Goal: Task Accomplishment & Management: Complete application form

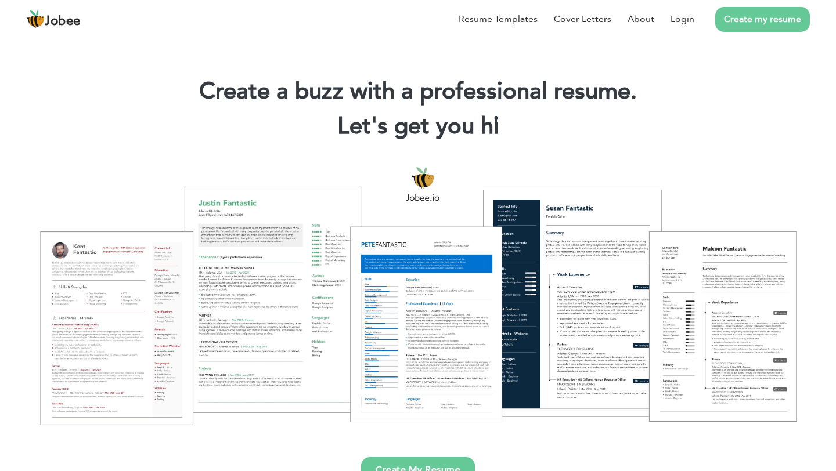
click at [745, 23] on link "Create my resume" at bounding box center [762, 19] width 95 height 25
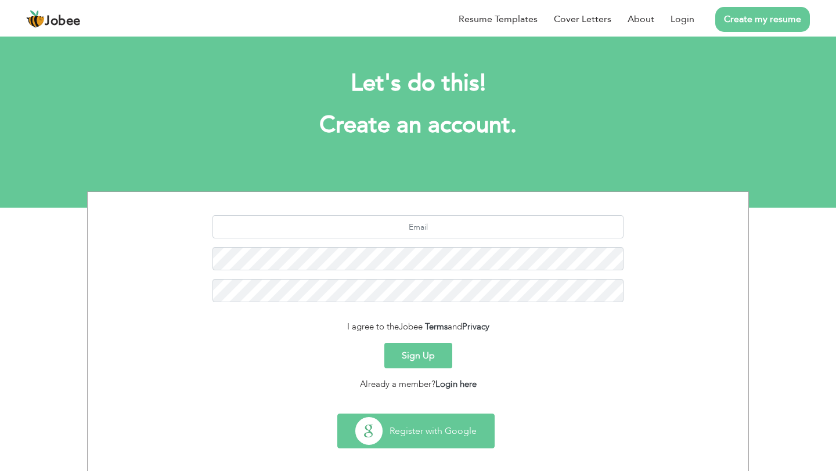
click at [412, 445] on button "Register with Google" at bounding box center [416, 431] width 156 height 34
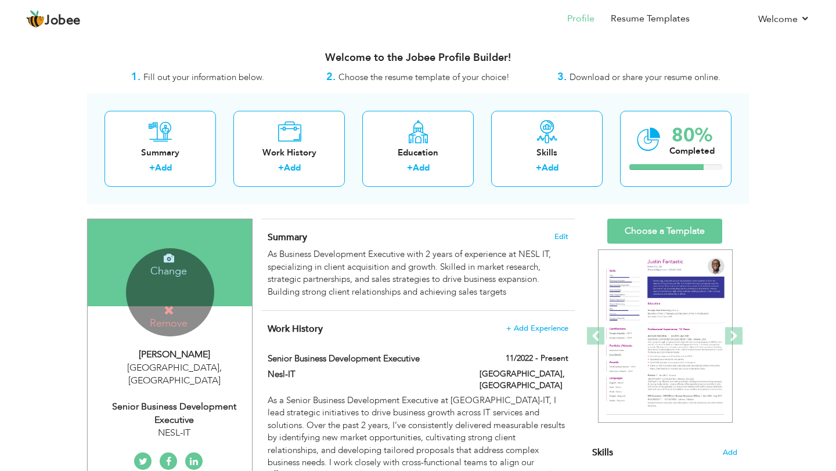
click at [169, 305] on icon at bounding box center [169, 310] width 10 height 10
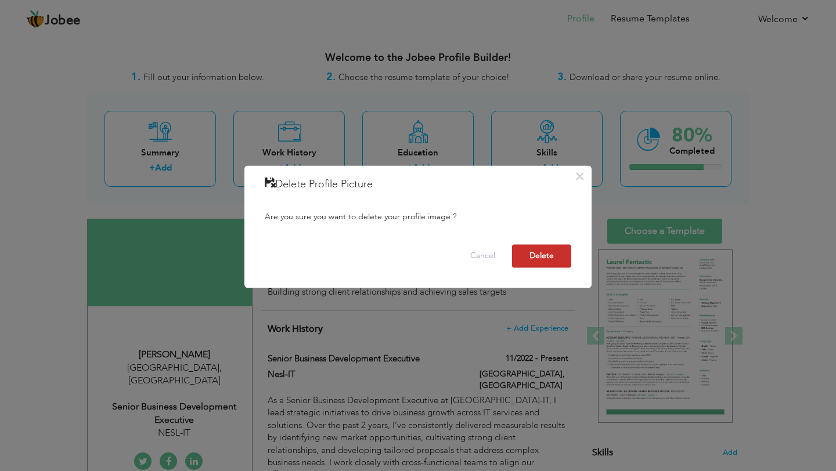
click at [552, 251] on button "Delete" at bounding box center [541, 256] width 59 height 23
click at [547, 259] on button "Delete" at bounding box center [541, 256] width 59 height 23
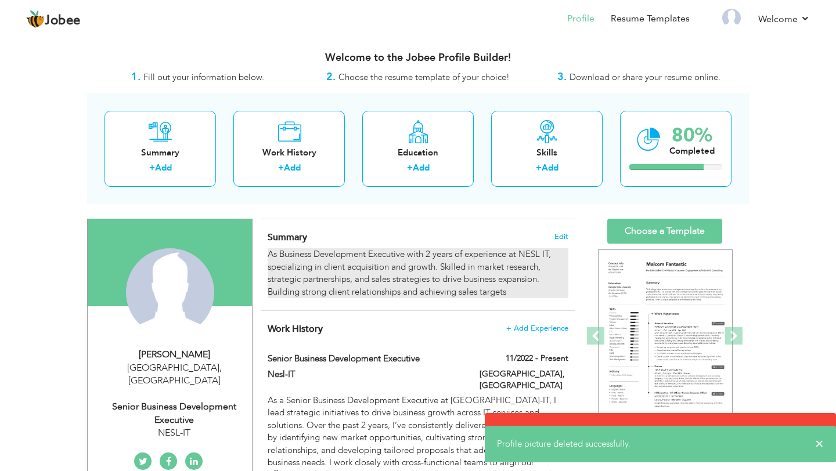
click at [529, 290] on div "As Business Development Executive with 2 years of experience at NESL IT, specia…" at bounding box center [418, 273] width 301 height 50
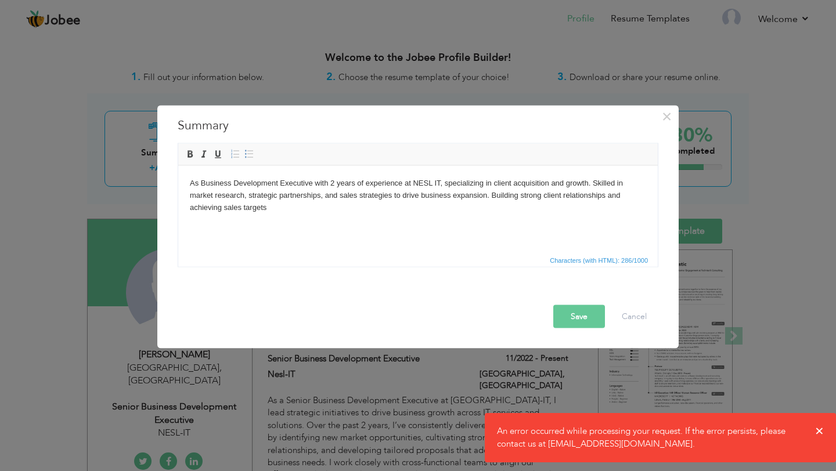
click at [516, 225] on html "As Business Development Executive with 2 years of experience at NESL IT, specia…" at bounding box center [417, 194] width 479 height 59
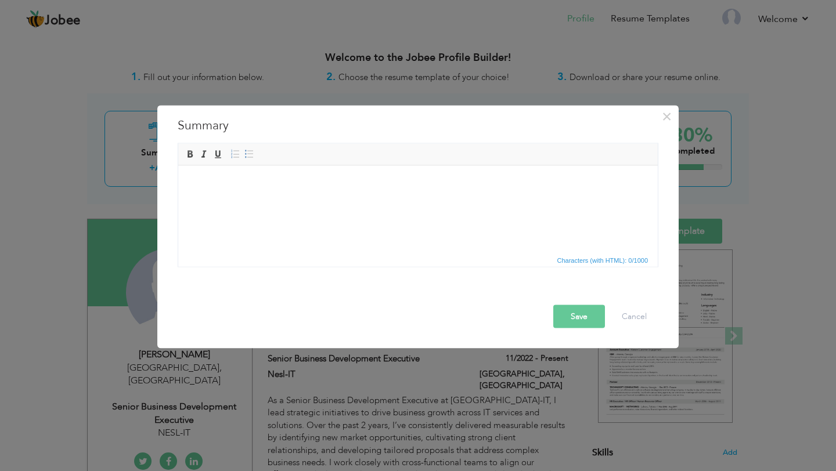
click at [573, 320] on button "Save" at bounding box center [579, 316] width 52 height 23
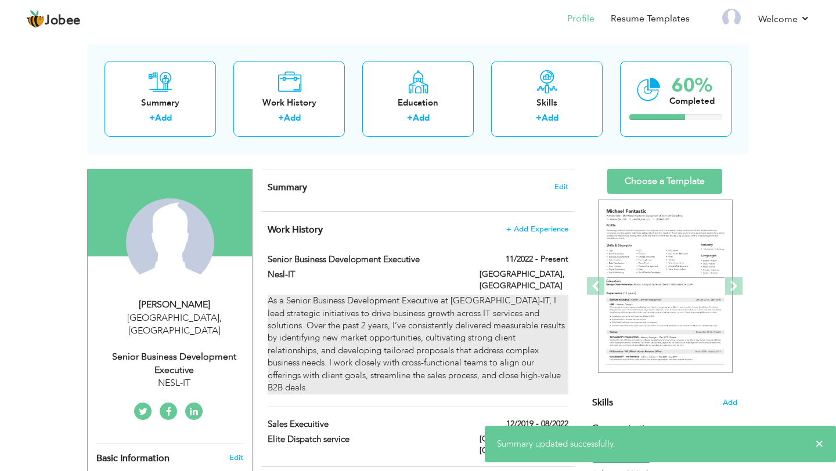
scroll to position [77, 0]
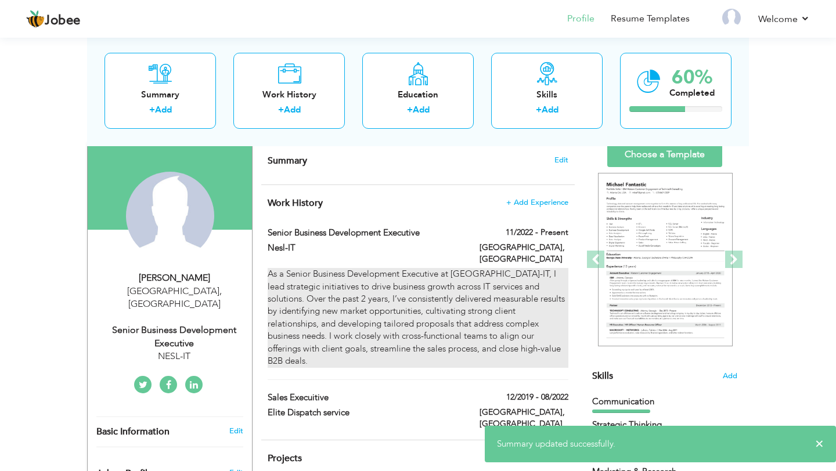
click at [456, 342] on div "As a Senior Business Development Executive at [GEOGRAPHIC_DATA]-IT, I lead stra…" at bounding box center [418, 317] width 301 height 99
type input "Senior Business Development Executive"
type input "Nesl-IT"
type input "11/2022"
type input "[GEOGRAPHIC_DATA]"
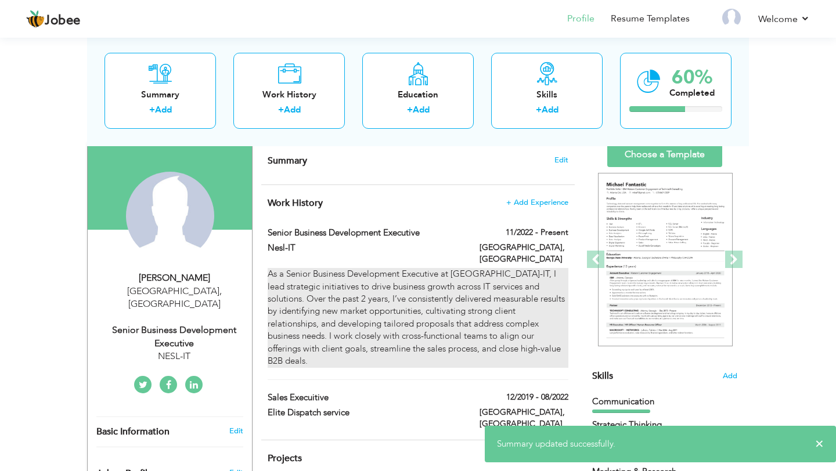
type input "[GEOGRAPHIC_DATA]"
checkbox input "true"
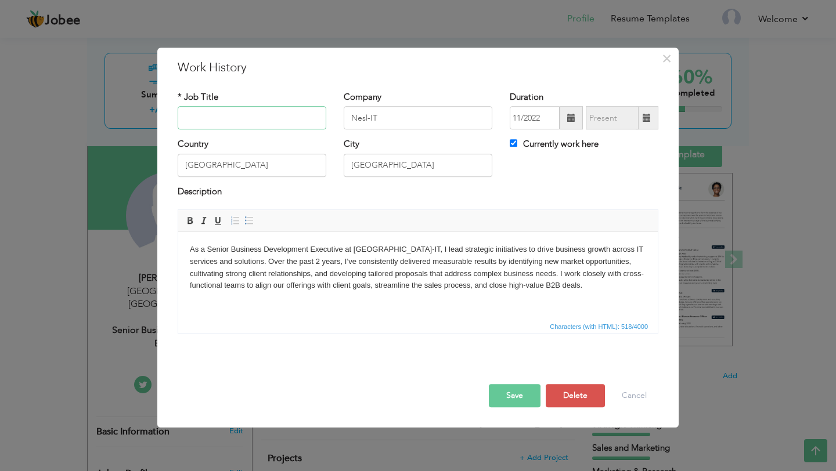
scroll to position [0, 0]
click at [457, 304] on html "As a Senior Business Development Executive at [GEOGRAPHIC_DATA]-IT, I lead stra…" at bounding box center [417, 267] width 479 height 71
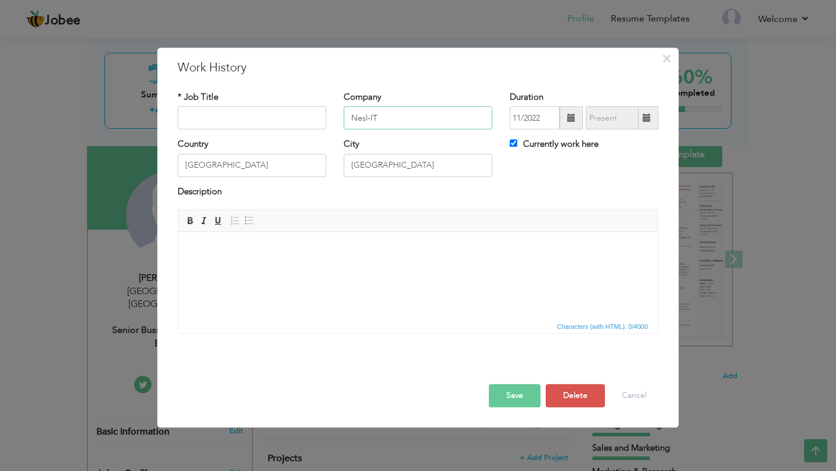
click at [416, 109] on input "Nesl-IT" at bounding box center [418, 118] width 149 height 23
click at [394, 155] on input "[GEOGRAPHIC_DATA]" at bounding box center [418, 165] width 149 height 23
click at [249, 172] on input "[GEOGRAPHIC_DATA]" at bounding box center [252, 165] width 149 height 23
click at [530, 399] on button "Save" at bounding box center [515, 395] width 52 height 23
click at [573, 391] on button "Delete" at bounding box center [575, 395] width 59 height 23
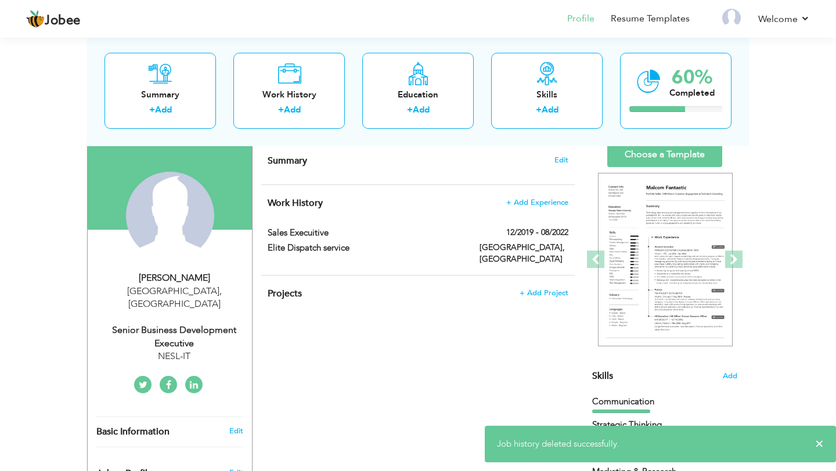
click at [464, 243] on div "Elite Dispatch service" at bounding box center [365, 249] width 212 height 15
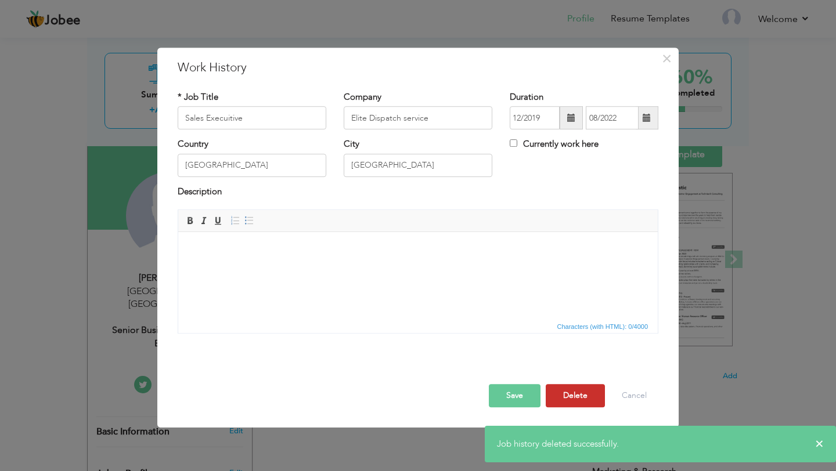
click at [564, 389] on button "Delete" at bounding box center [575, 395] width 59 height 23
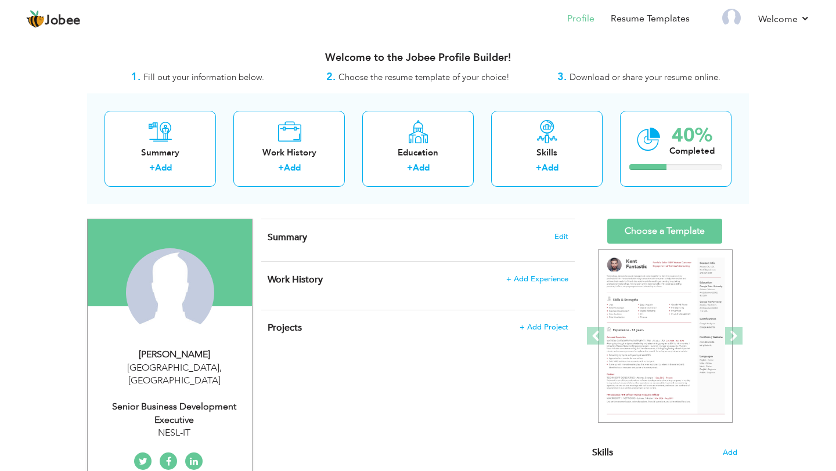
click at [189, 359] on div "[PERSON_NAME]" at bounding box center [174, 354] width 156 height 13
type input "Ahsan"
type input "ali"
type input "03114622046"
select select "number:166"
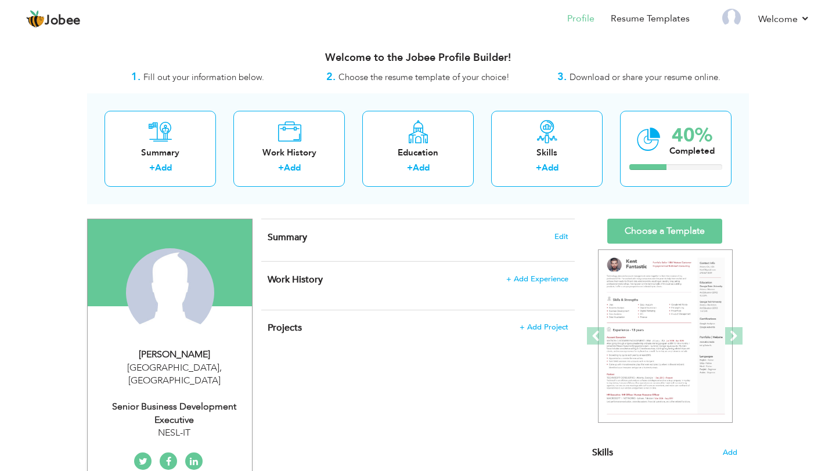
type input "[GEOGRAPHIC_DATA]"
select select "number:6"
type input "NESL-IT"
type input "Senior Business Development Executive"
type input "[URL][DOMAIN_NAME][PERSON_NAME]"
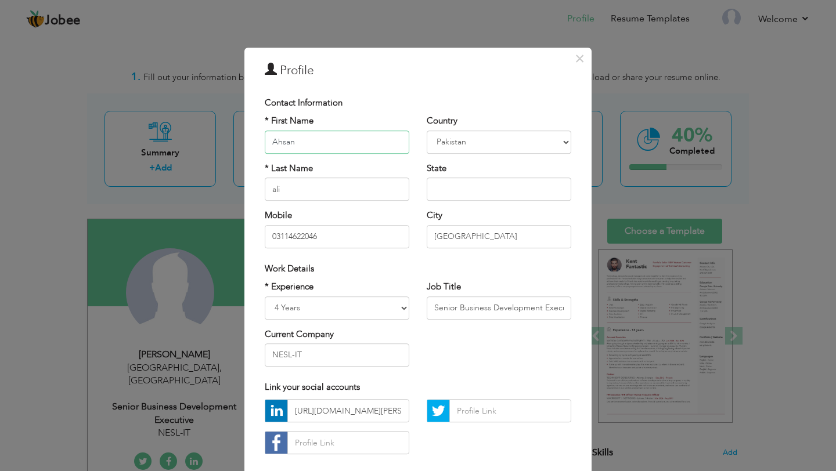
scroll to position [62, 0]
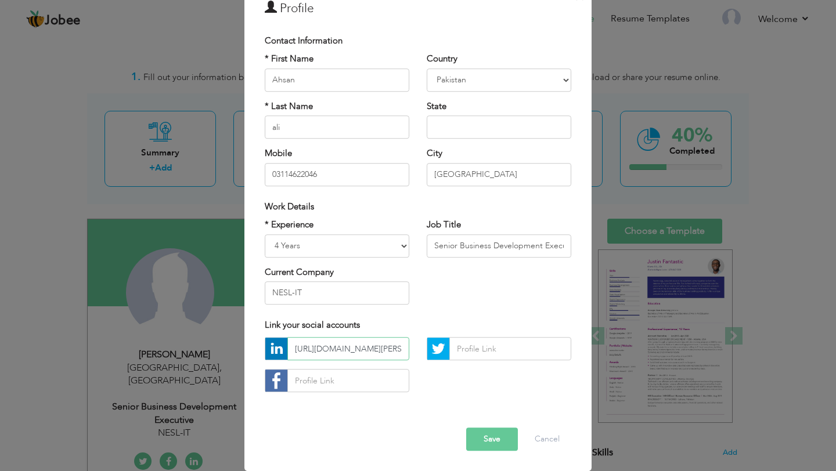
click at [389, 346] on input "[URL][DOMAIN_NAME][PERSON_NAME]" at bounding box center [348, 349] width 122 height 23
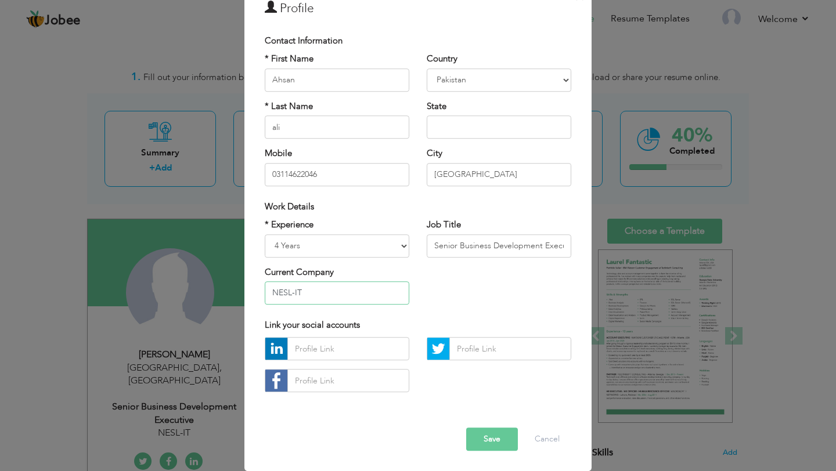
click at [338, 289] on input "NESL-IT" at bounding box center [337, 292] width 145 height 23
click at [342, 240] on select "Entry Level Less than 1 Year 1 Year 2 Years 3 Years 4 Years 5 Years 6 Years 7 Y…" at bounding box center [337, 245] width 145 height 23
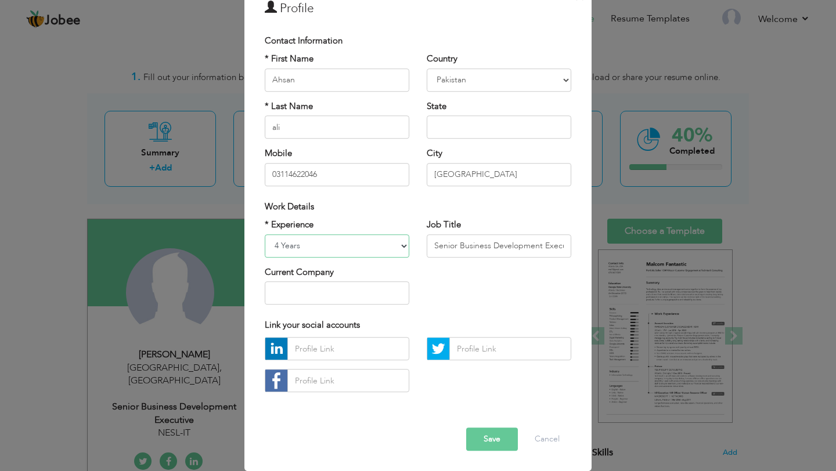
select select "number:2"
click at [489, 252] on input "Senior Business Development Executive" at bounding box center [499, 245] width 145 height 23
click at [485, 252] on input "Senior Business Development Executive" at bounding box center [499, 245] width 145 height 23
click at [471, 240] on input "Senior Business Development Executive" at bounding box center [499, 245] width 145 height 23
click at [475, 164] on input "[GEOGRAPHIC_DATA]" at bounding box center [499, 174] width 145 height 23
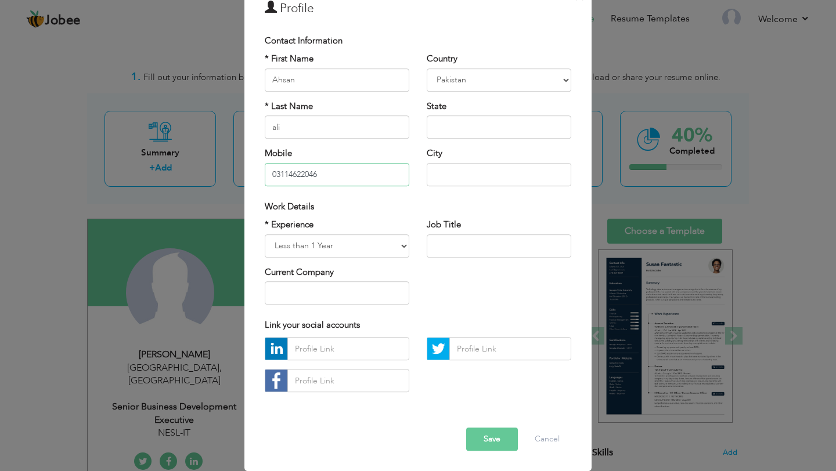
click at [373, 174] on input "03114622046" at bounding box center [337, 174] width 145 height 23
click at [321, 117] on input "ali" at bounding box center [337, 126] width 145 height 23
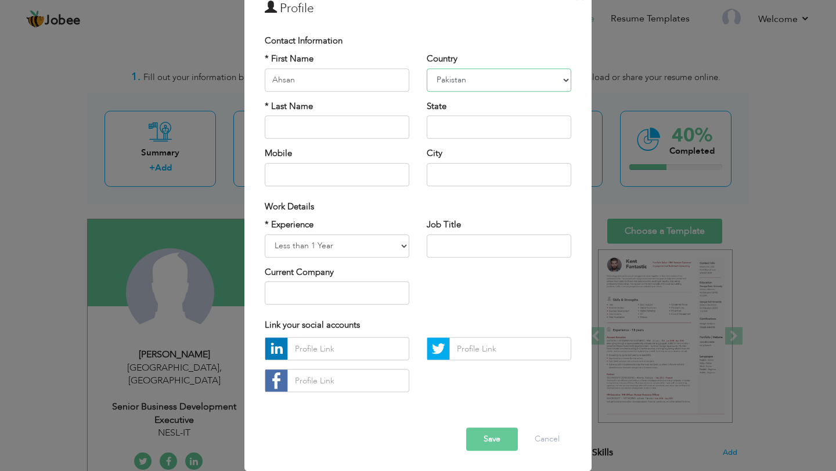
click at [478, 71] on select "[GEOGRAPHIC_DATA] [GEOGRAPHIC_DATA] [GEOGRAPHIC_DATA] [US_STATE] [GEOGRAPHIC_DA…" at bounding box center [499, 79] width 145 height 23
select select "number:99"
click at [349, 83] on input "Ahsan" at bounding box center [337, 79] width 145 height 23
type input "A"
click at [496, 438] on button "Save" at bounding box center [492, 439] width 52 height 23
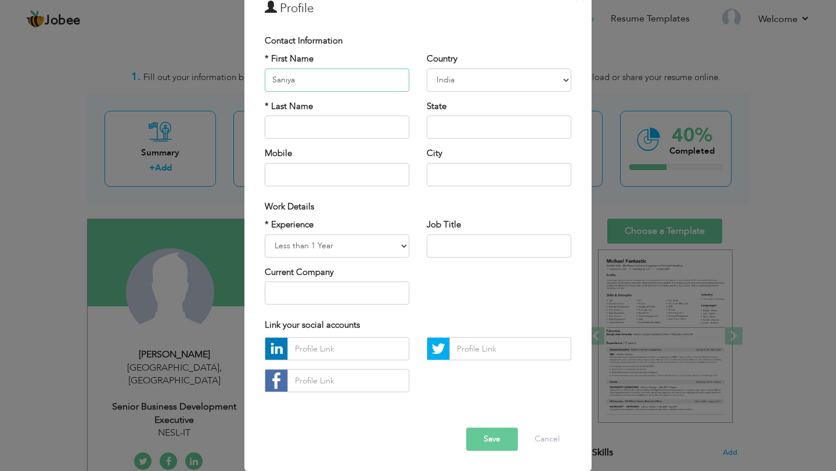
type input "Saniya"
click at [497, 430] on button "Save" at bounding box center [492, 439] width 52 height 23
